Goal: Information Seeking & Learning: Learn about a topic

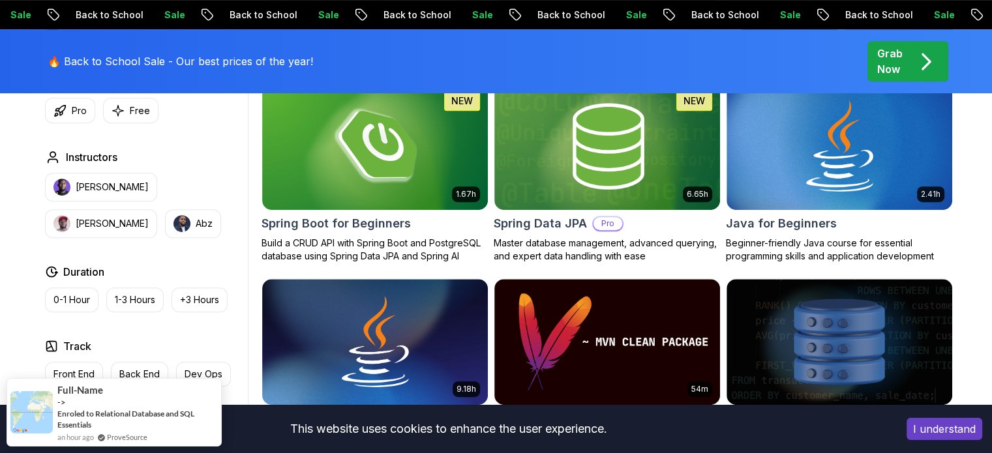
scroll to position [652, 0]
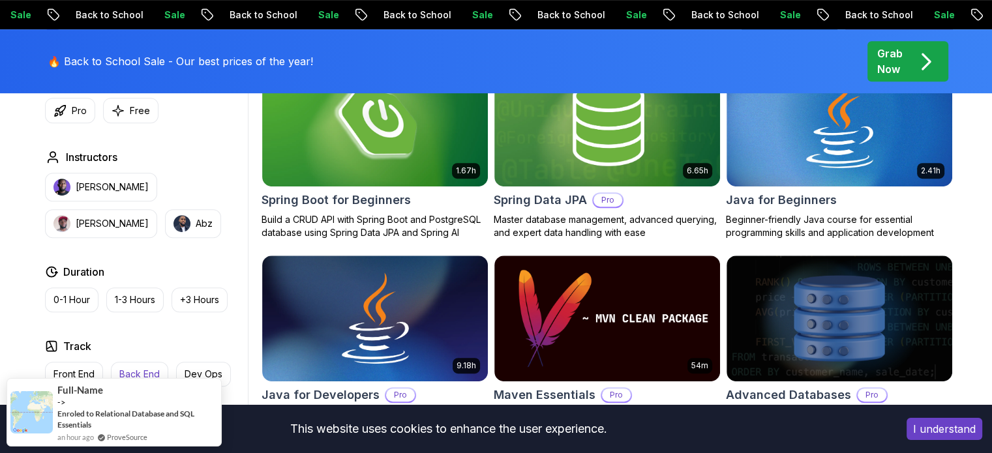
click at [149, 365] on button "Back End" at bounding box center [139, 374] width 57 height 25
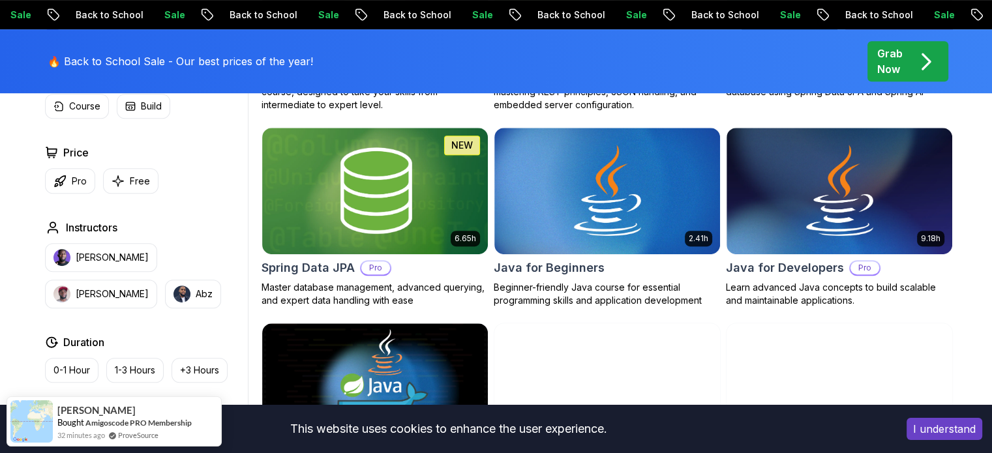
scroll to position [587, 0]
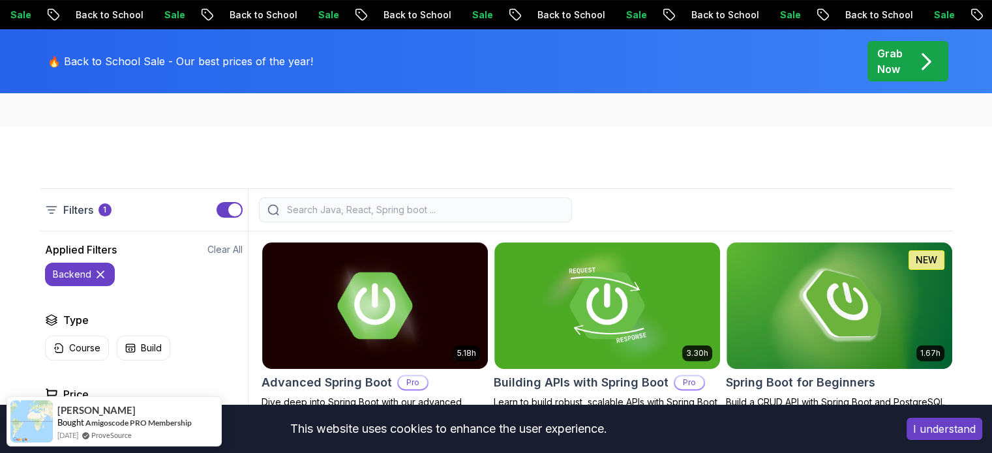
scroll to position [522, 0]
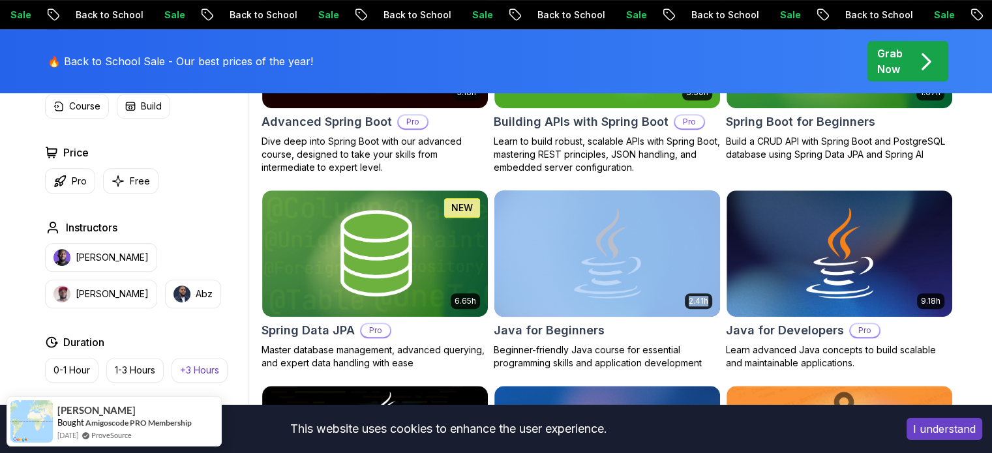
click at [201, 365] on p "+3 Hours" at bounding box center [199, 370] width 39 height 13
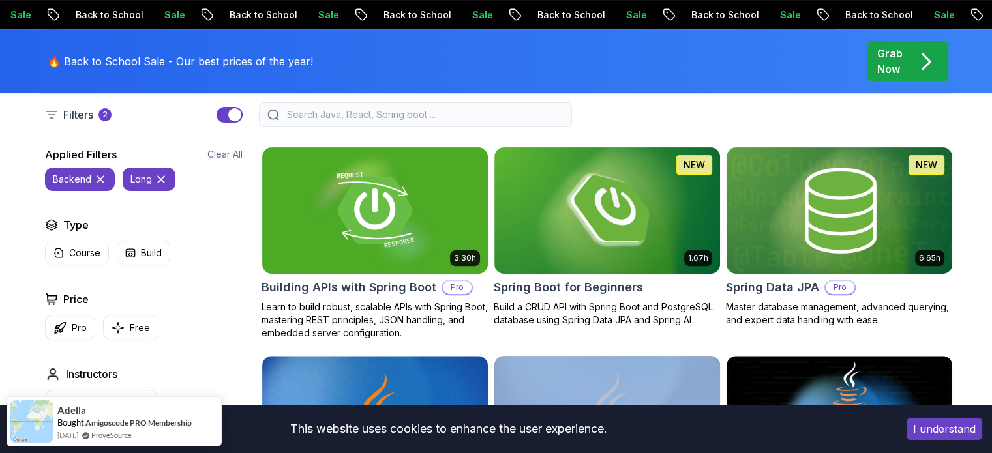
scroll to position [614, 0]
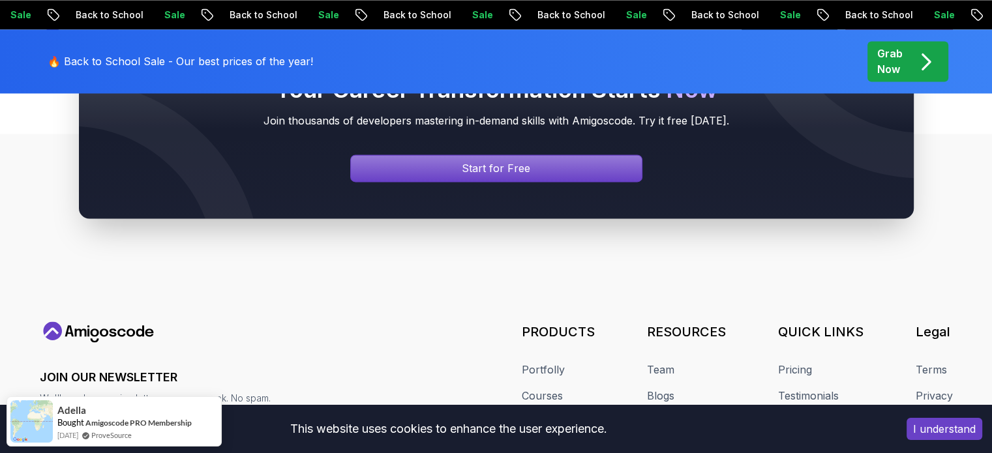
click at [968, 395] on footer "JOIN OUR NEWSLETTER We'll send you a nice letter once per week. No spam. Submit…" at bounding box center [496, 394] width 992 height 521
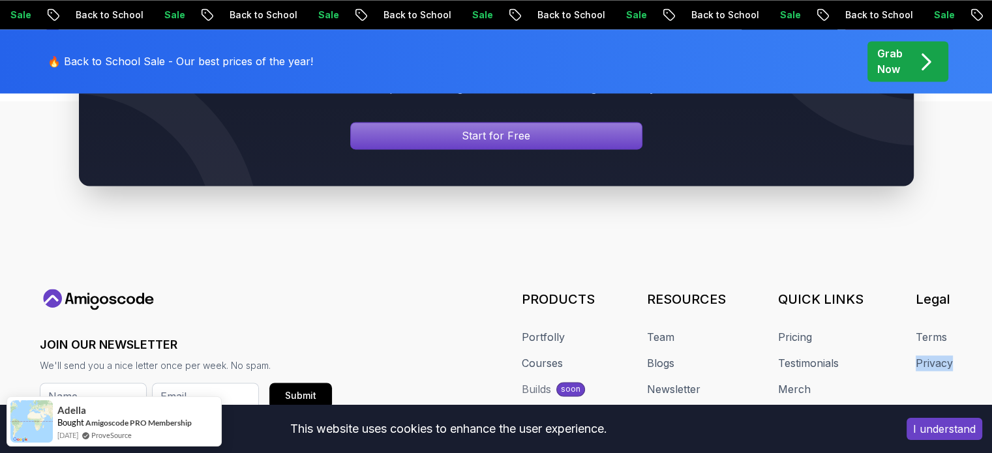
drag, startPoint x: 965, startPoint y: 396, endPoint x: 969, endPoint y: 295, distance: 100.5
click at [969, 295] on footer "JOIN OUR NEWSLETTER We'll send you a nice letter once per week. No spam. Submit…" at bounding box center [496, 361] width 992 height 521
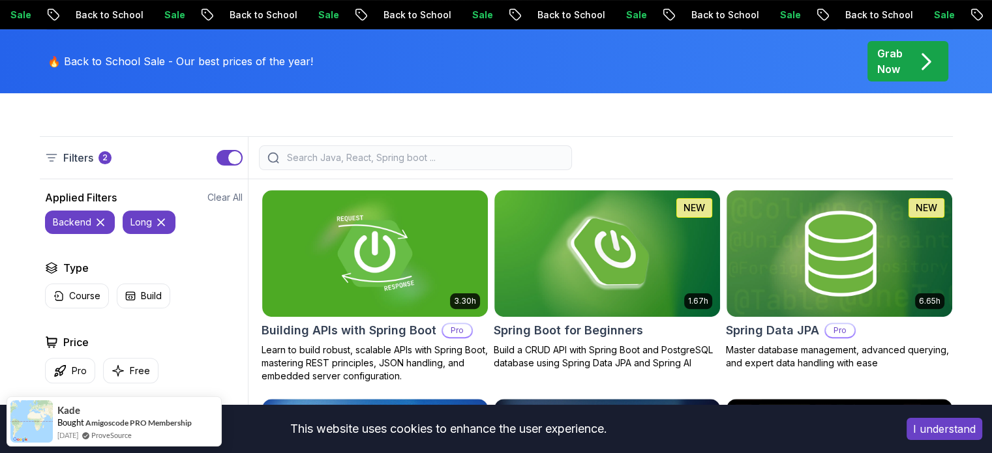
scroll to position [314, 0]
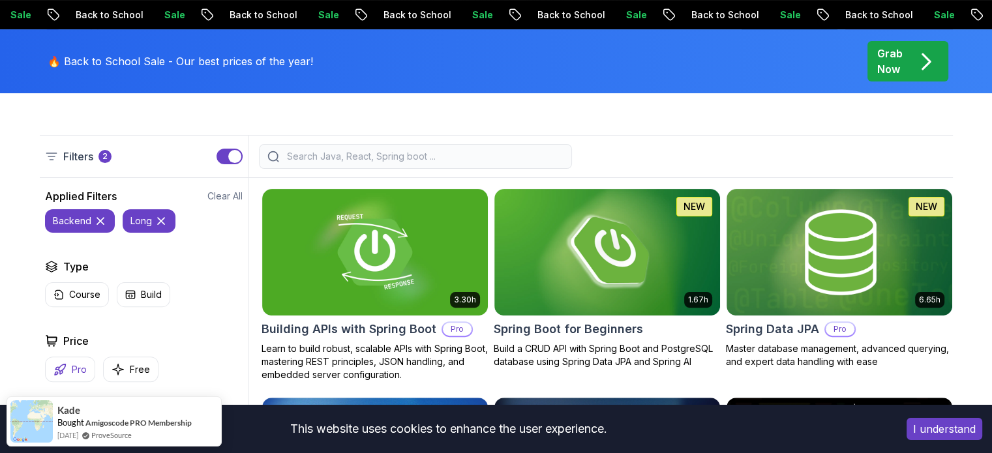
click at [83, 372] on p "Pro" at bounding box center [79, 369] width 15 height 13
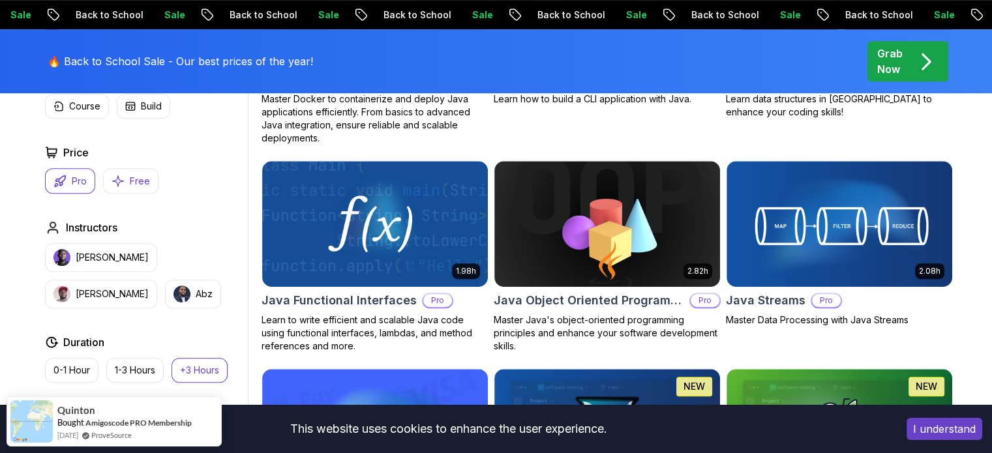
scroll to position [771, 0]
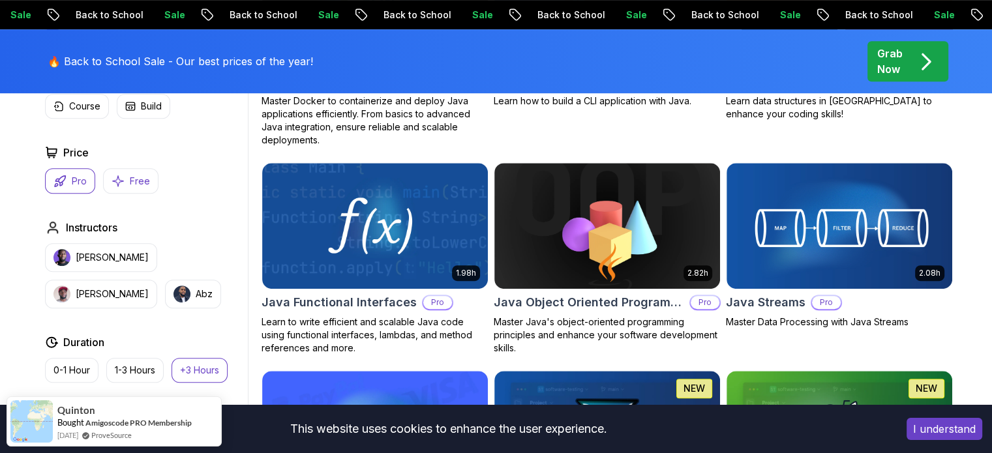
click at [114, 186] on icon "button" at bounding box center [118, 181] width 13 height 14
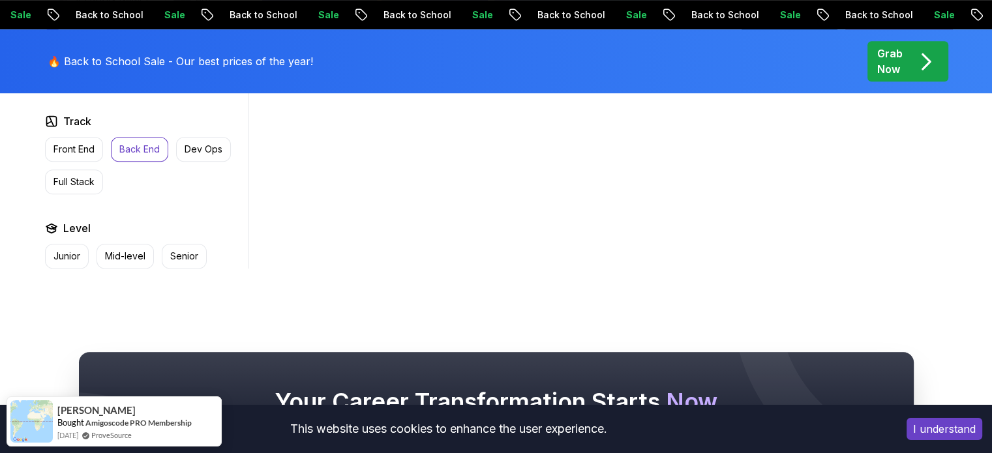
scroll to position [836, 0]
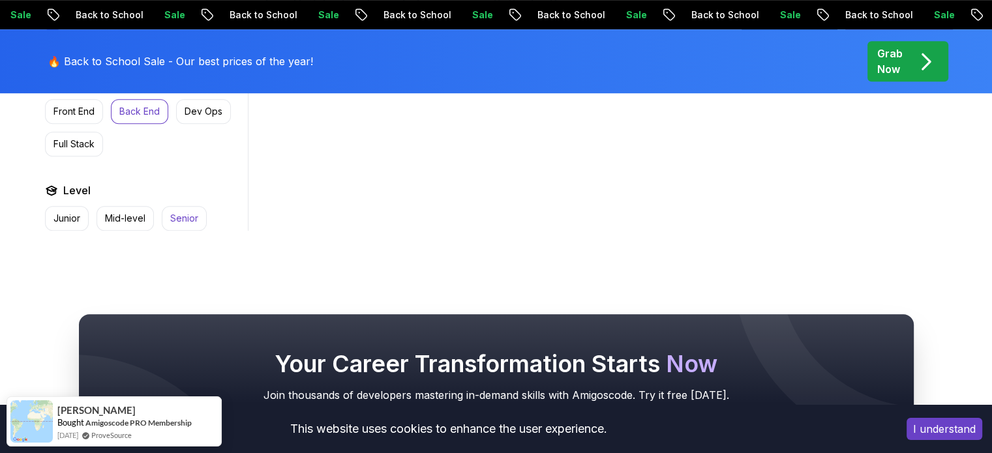
click at [191, 225] on button "Senior" at bounding box center [184, 218] width 45 height 25
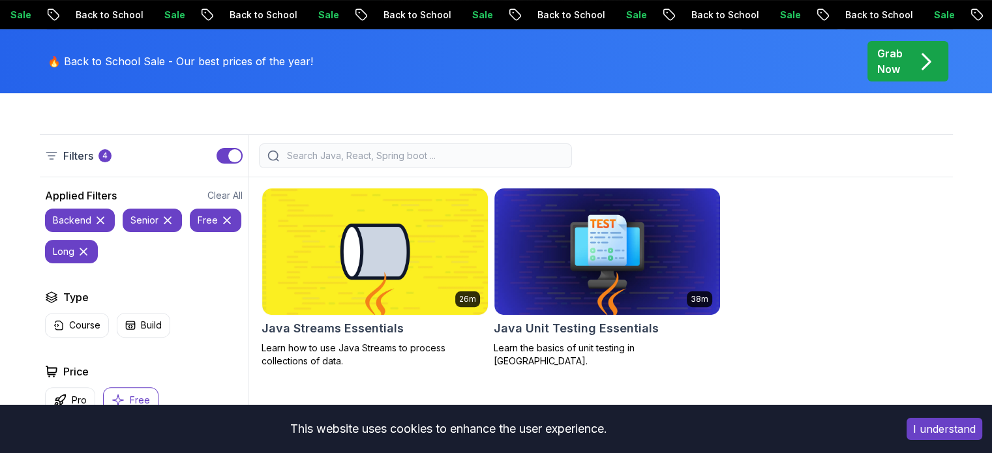
scroll to position [314, 0]
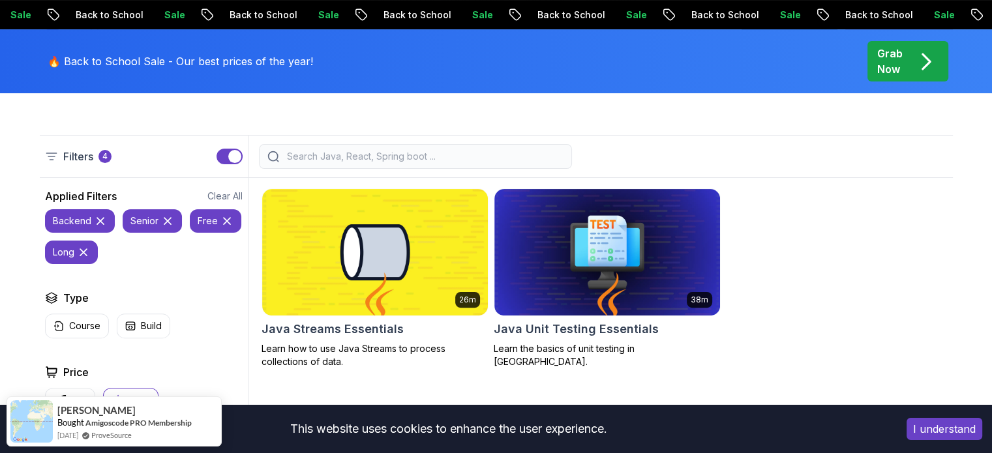
click at [230, 222] on icon at bounding box center [226, 221] width 13 height 13
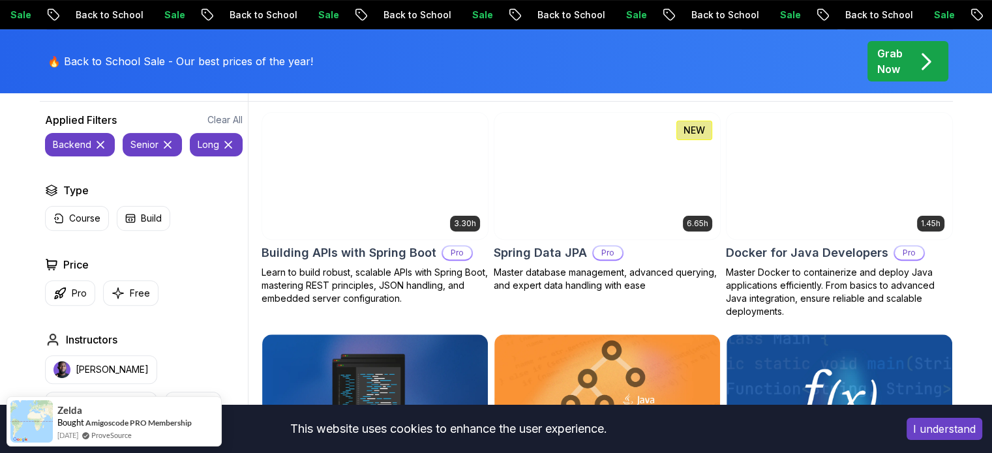
scroll to position [380, 0]
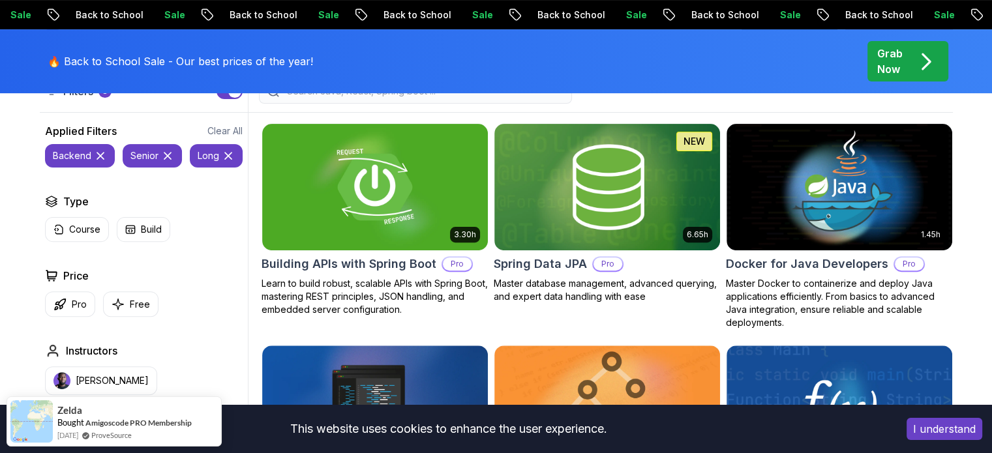
click at [227, 158] on icon at bounding box center [228, 155] width 13 height 13
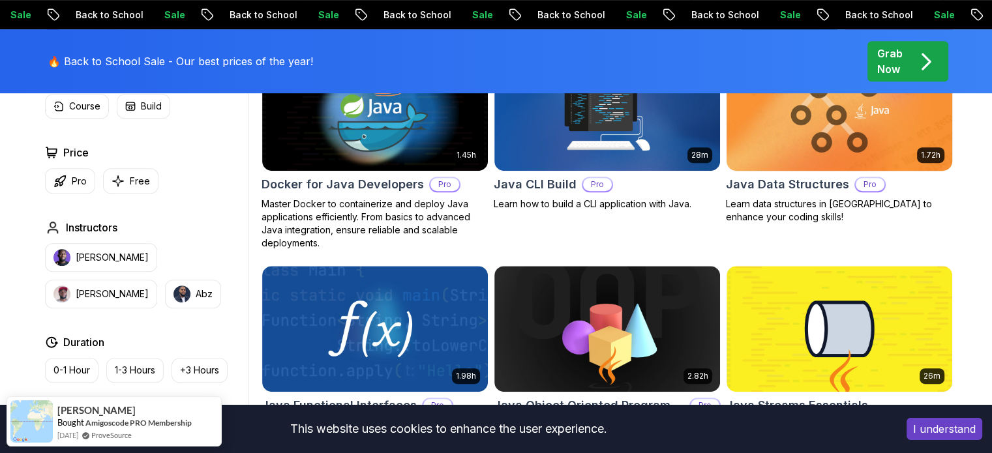
scroll to position [706, 0]
